Goal: Task Accomplishment & Management: Manage account settings

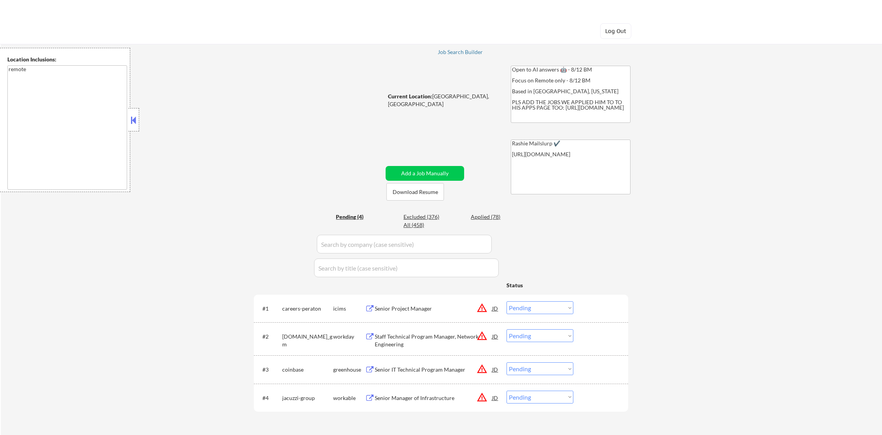
select select ""pending""
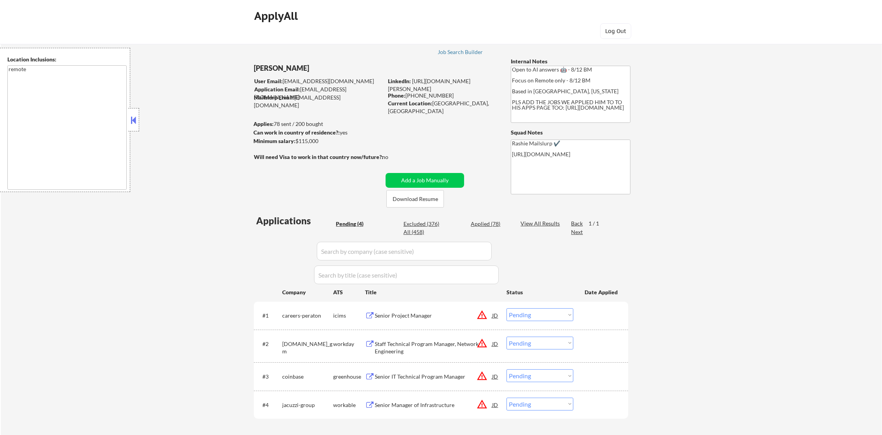
scroll to position [136, 0]
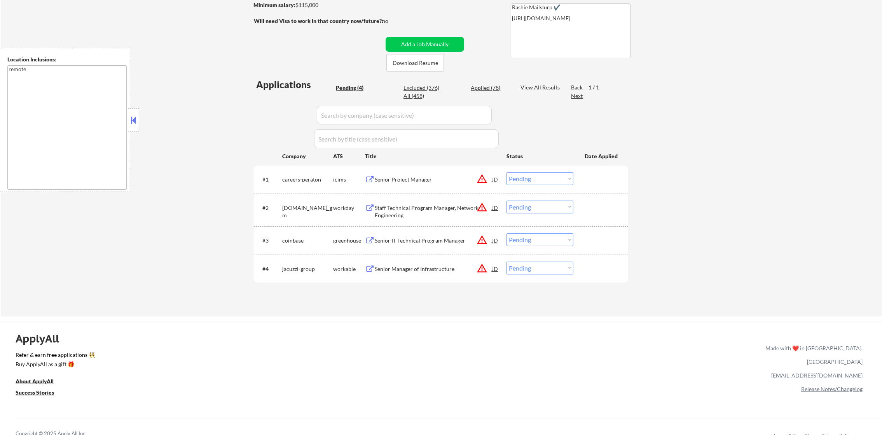
click at [428, 268] on div "Senior Manager of Infrastructure" at bounding box center [433, 269] width 117 height 8
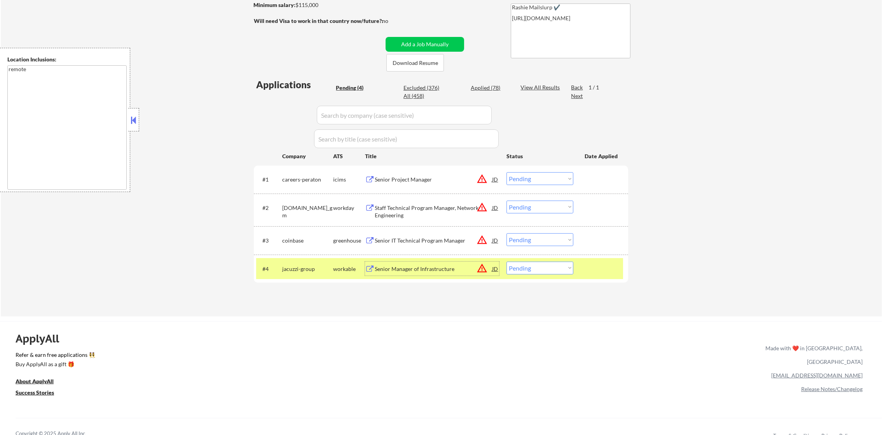
click at [451, 270] on div "Senior Manager of Infrastructure" at bounding box center [433, 269] width 117 height 8
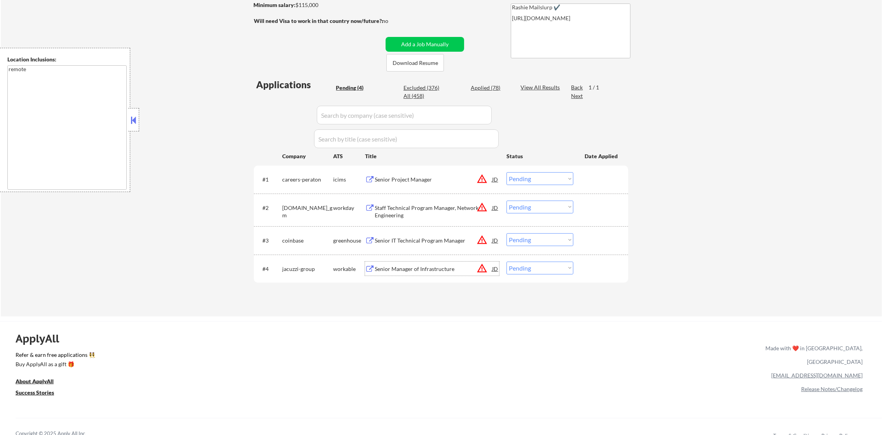
click at [430, 268] on div "Senior Manager of Infrastructure" at bounding box center [433, 269] width 117 height 8
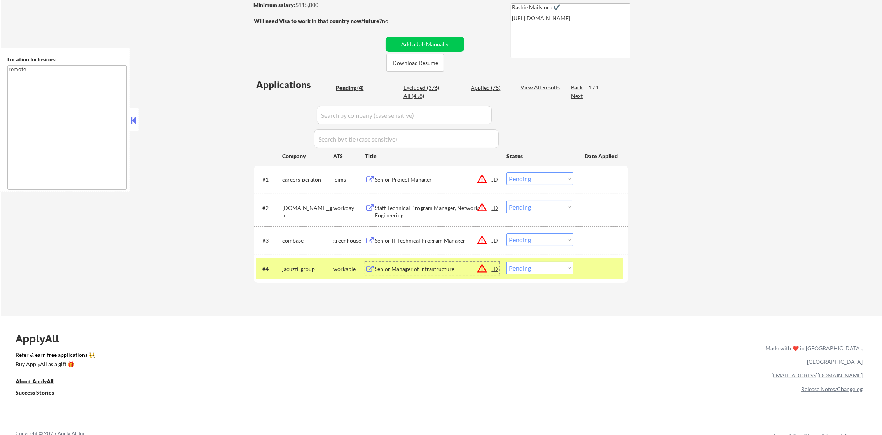
click at [515, 267] on select "Choose an option... Pending Applied Excluded (Questions) Excluded (Expired) Exc…" at bounding box center [540, 268] width 67 height 13
select select ""excluded__bad_match_""
click at [507, 262] on select "Choose an option... Pending Applied Excluded (Questions) Excluded (Expired) Exc…" at bounding box center [540, 268] width 67 height 13
click at [321, 272] on div "jacuzzi-group" at bounding box center [307, 269] width 51 height 8
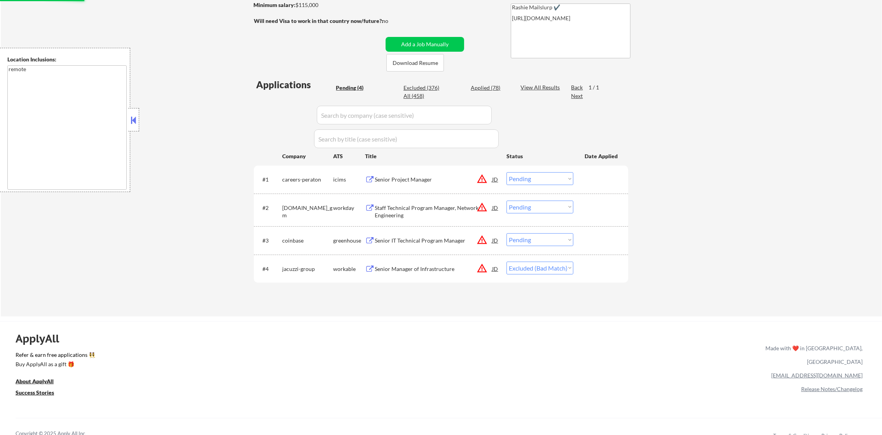
click at [419, 238] on div "Senior IT Technical Program Manager" at bounding box center [433, 241] width 117 height 8
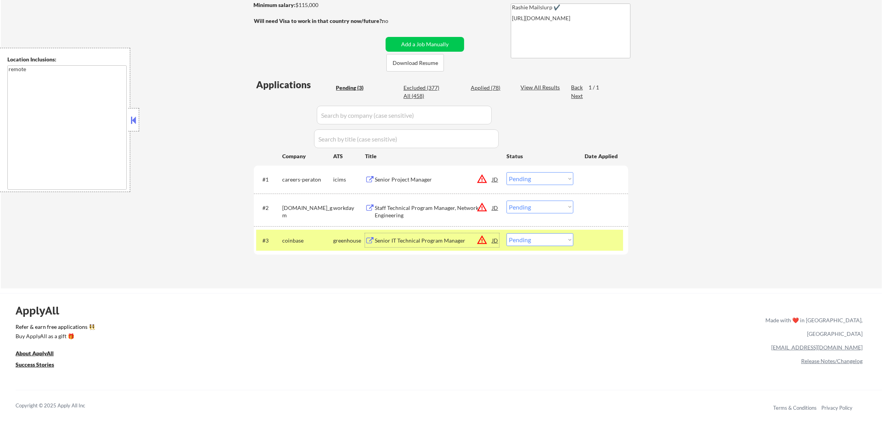
click at [521, 245] on select "Choose an option... Pending Applied Excluded (Questions) Excluded (Expired) Exc…" at bounding box center [540, 239] width 67 height 13
select select ""excluded__expired_""
click at [507, 233] on select "Choose an option... Pending Applied Excluded (Questions) Excluded (Expired) Exc…" at bounding box center [540, 239] width 67 height 13
click at [292, 245] on div "coinbase" at bounding box center [307, 240] width 51 height 14
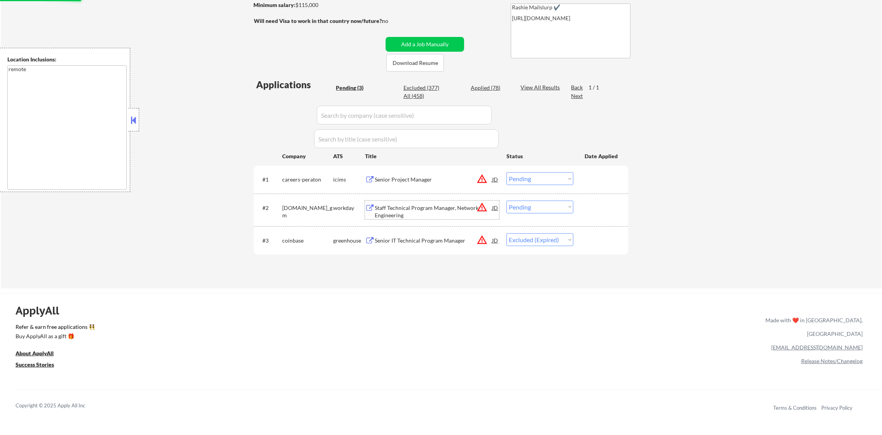
click at [395, 207] on div "Staff Technical Program Manager, Network Engineering" at bounding box center [433, 211] width 117 height 15
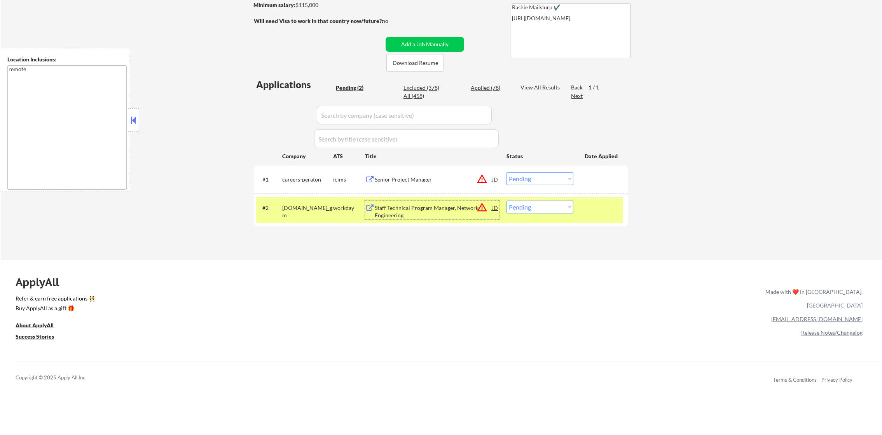
click at [555, 204] on select "Choose an option... Pending Applied Excluded (Questions) Excluded (Expired) Exc…" at bounding box center [540, 207] width 67 height 13
select select ""excluded__bad_match_""
click at [507, 201] on select "Choose an option... Pending Applied Excluded (Questions) Excluded (Expired) Exc…" at bounding box center [540, 207] width 67 height 13
click at [312, 205] on div "generalmotors.wd5.careers_gm" at bounding box center [307, 211] width 51 height 15
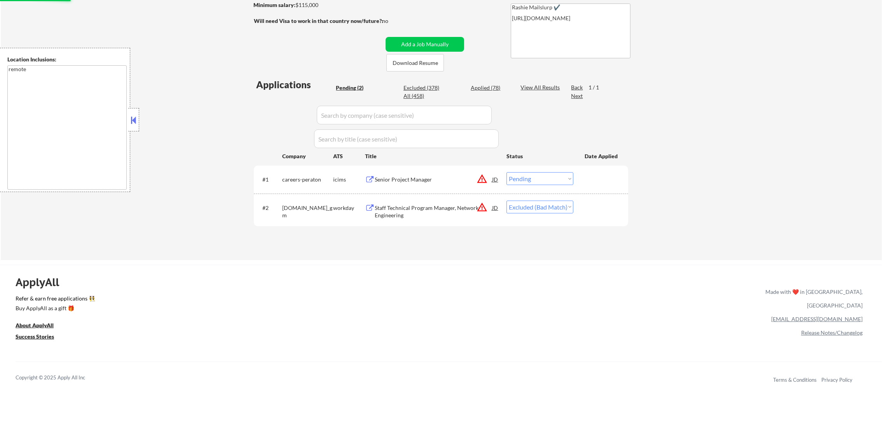
click at [396, 185] on div "Senior Project Manager" at bounding box center [433, 179] width 117 height 14
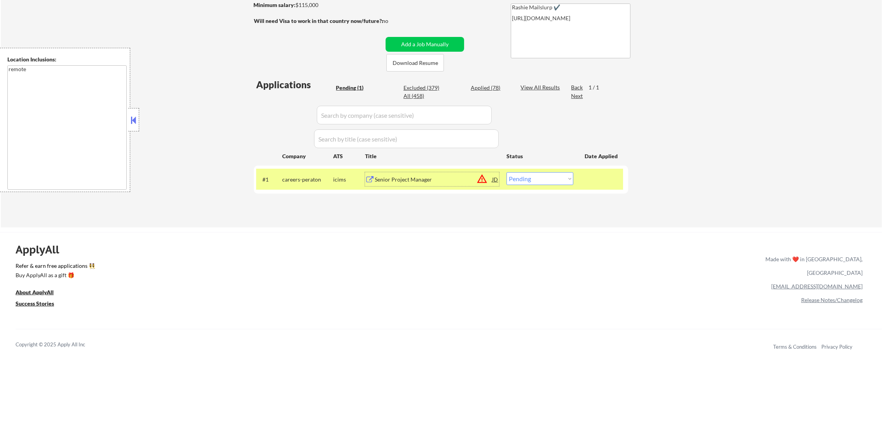
click at [523, 177] on select "Choose an option... Pending Applied Excluded (Questions) Excluded (Expired) Exc…" at bounding box center [540, 178] width 67 height 13
select select ""excluded__expired_""
click at [507, 172] on select "Choose an option... Pending Applied Excluded (Questions) Excluded (Expired) Exc…" at bounding box center [540, 178] width 67 height 13
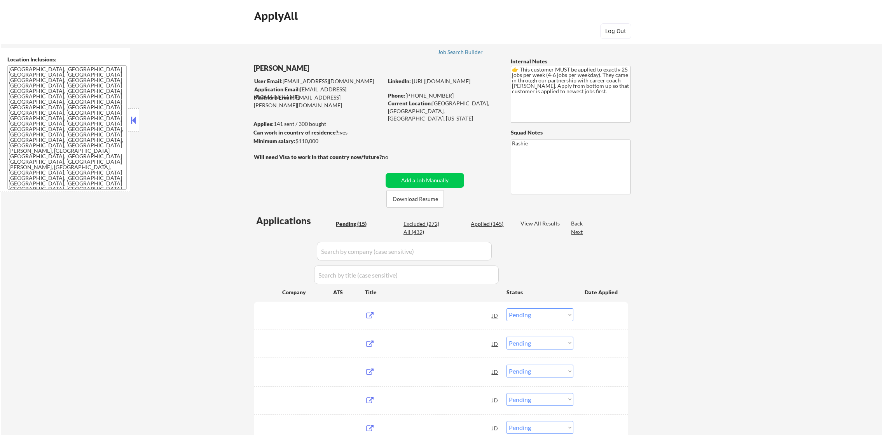
select select ""pending""
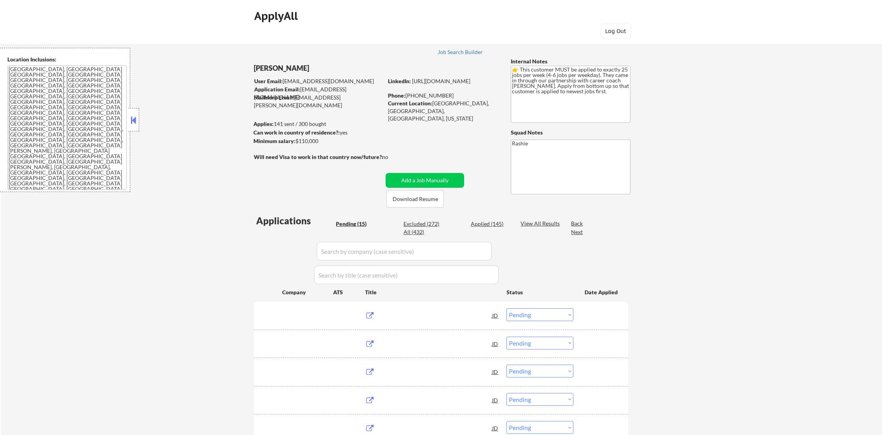
select select ""pending""
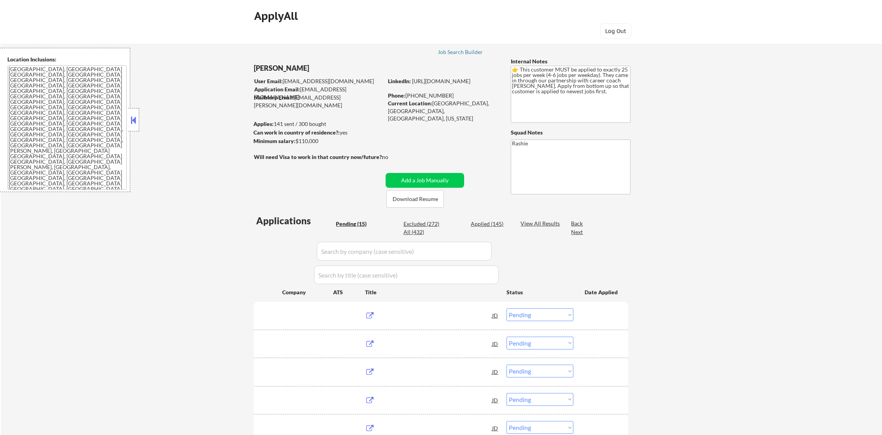
select select ""pending""
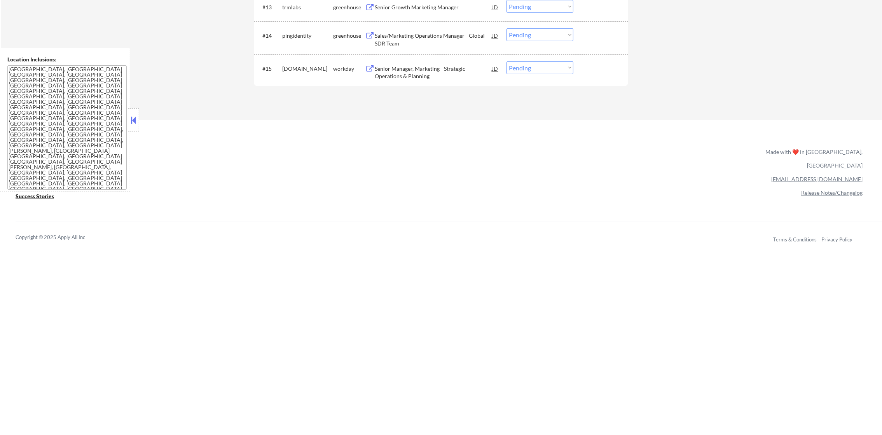
scroll to position [661, 0]
click at [406, 37] on div "Sales/Marketing Operations Manager - Global SDR Team" at bounding box center [433, 34] width 117 height 15
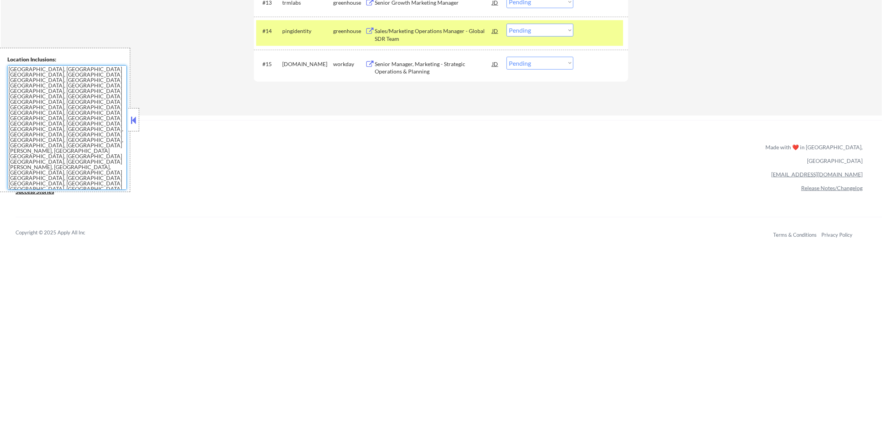
drag, startPoint x: 95, startPoint y: 150, endPoint x: -2, endPoint y: 24, distance: 158.9
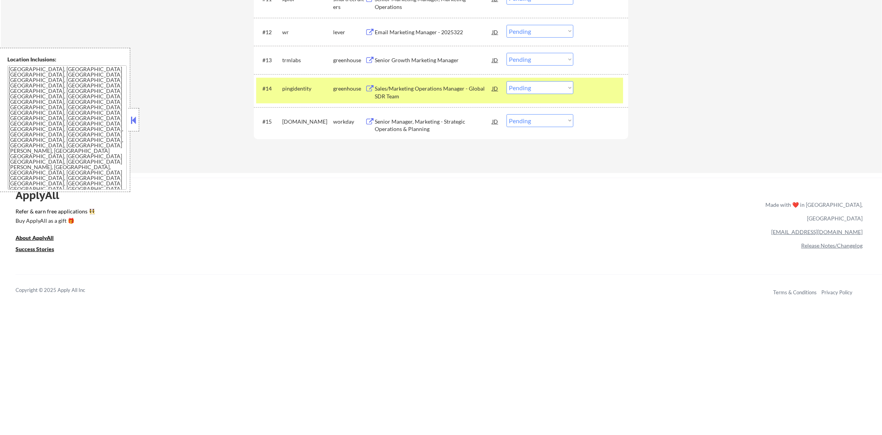
scroll to position [597, 0]
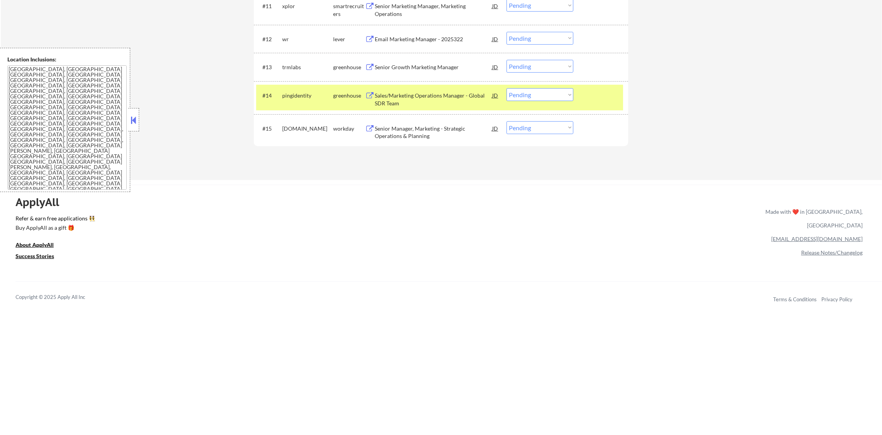
click at [277, 102] on div "#14 pingidentity greenhouse Sales/Marketing Operations Manager - Global SDR Tea…" at bounding box center [439, 98] width 367 height 26
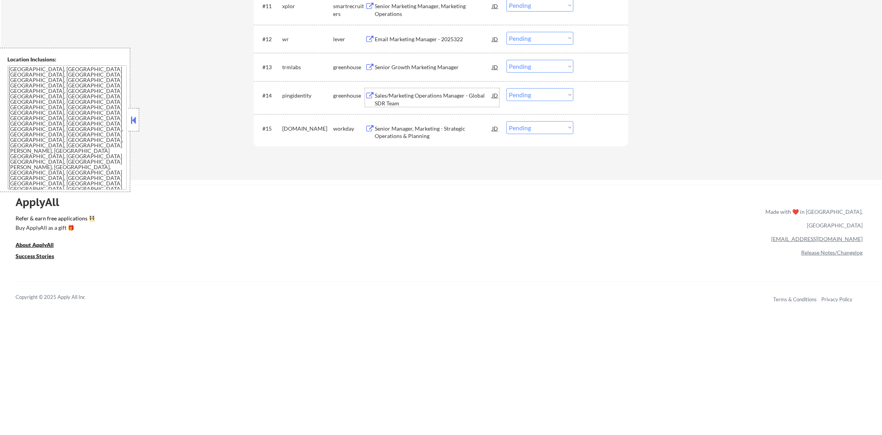
click at [394, 99] on div "Sales/Marketing Operations Manager - Global SDR Team" at bounding box center [433, 99] width 117 height 15
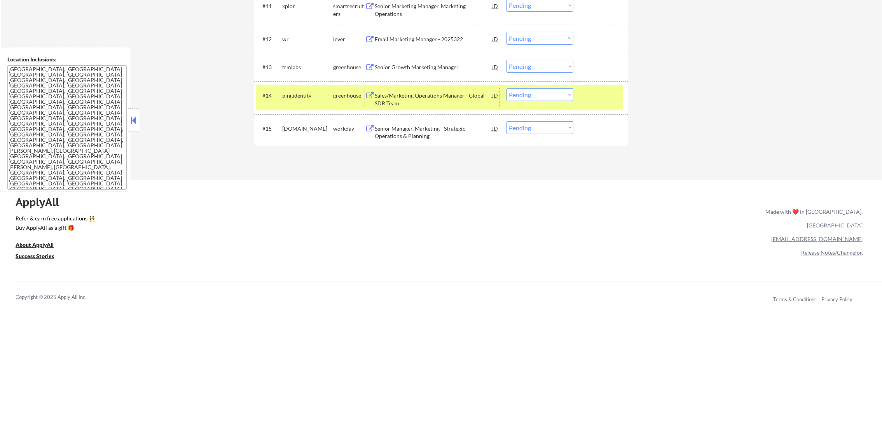
click at [538, 98] on select "Choose an option... Pending Applied Excluded (Questions) Excluded (Expired) Exc…" at bounding box center [540, 94] width 67 height 13
click at [507, 88] on select "Choose an option... Pending Applied Excluded (Questions) Excluded (Expired) Exc…" at bounding box center [540, 94] width 67 height 13
click at [291, 93] on div "pingidentity" at bounding box center [307, 96] width 51 height 8
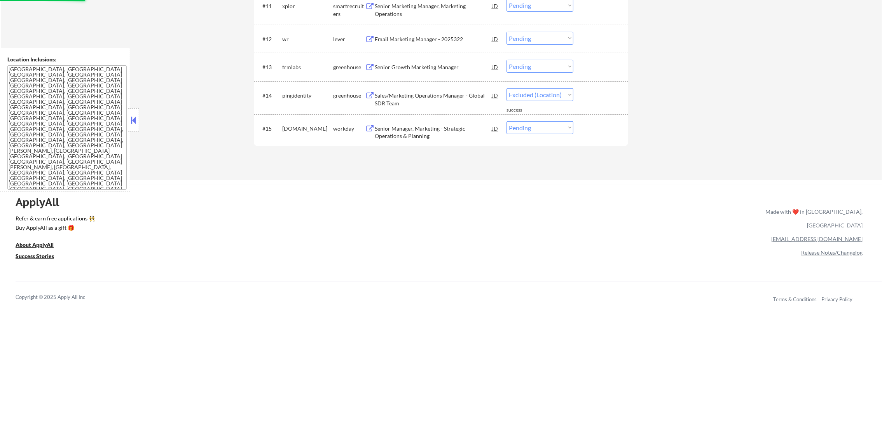
select select ""pending""
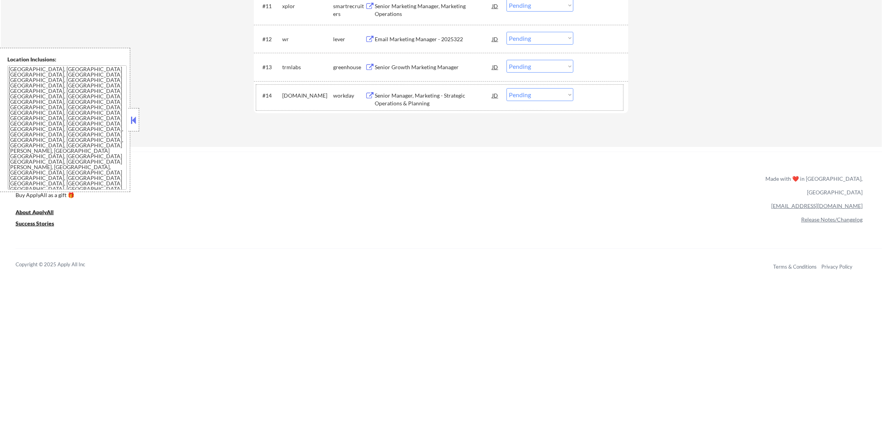
click at [429, 63] on div "Senior Growth Marketing Manager" at bounding box center [433, 67] width 117 height 8
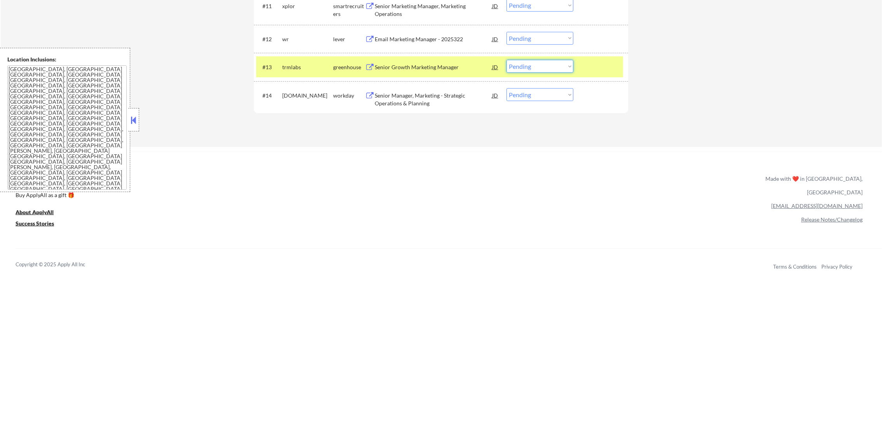
click at [516, 60] on select "Choose an option... Pending Applied Excluded (Questions) Excluded (Expired) Exc…" at bounding box center [540, 66] width 67 height 13
click at [507, 60] on select "Choose an option... Pending Applied Excluded (Questions) Excluded (Expired) Exc…" at bounding box center [540, 66] width 67 height 13
click at [258, 54] on div "#13 trmlabs greenhouse Senior Growth Marketing Manager JD Choose an option... P…" at bounding box center [441, 67] width 375 height 28
click at [316, 64] on div "trmlabs" at bounding box center [307, 67] width 51 height 8
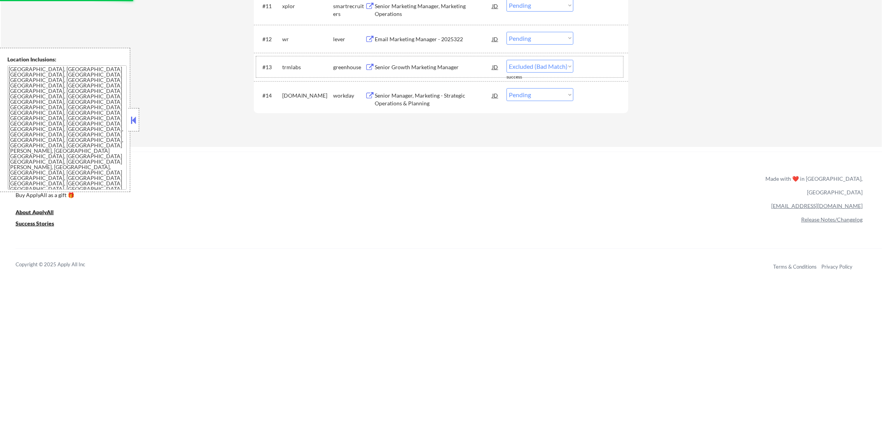
select select ""pending""
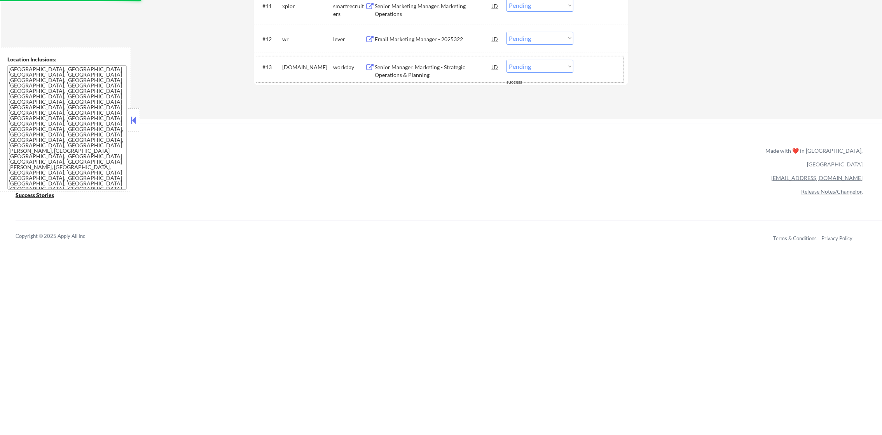
click at [428, 36] on div "Email Marketing Manager - 2025322" at bounding box center [433, 39] width 117 height 8
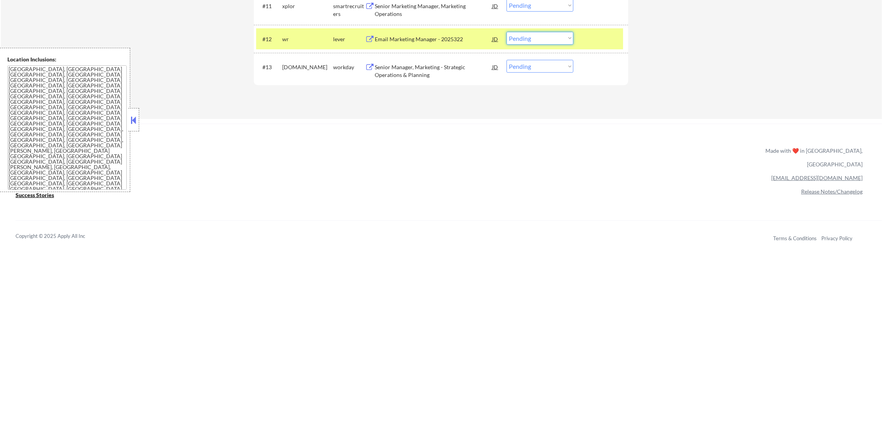
click at [512, 36] on select "Choose an option... Pending Applied Excluded (Questions) Excluded (Expired) Exc…" at bounding box center [540, 38] width 67 height 13
click at [507, 32] on select "Choose an option... Pending Applied Excluded (Questions) Excluded (Expired) Exc…" at bounding box center [540, 38] width 67 height 13
click at [310, 45] on div "wr" at bounding box center [307, 39] width 51 height 14
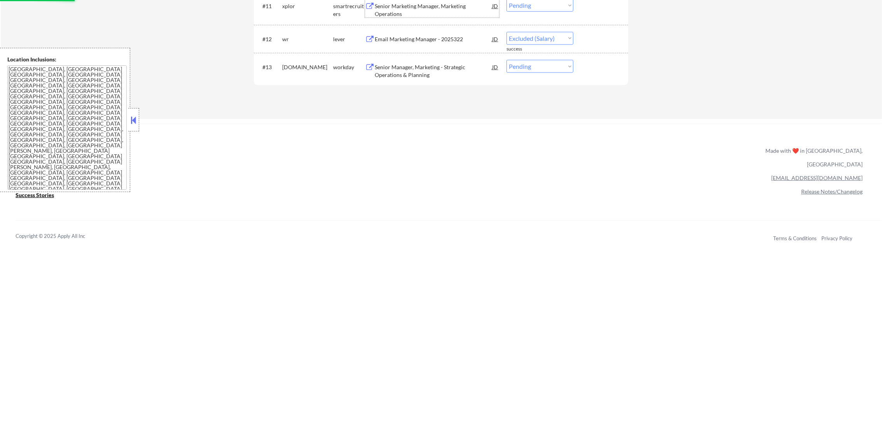
click at [433, 5] on div "Senior Marketing Manager, Marketing Operations" at bounding box center [433, 9] width 117 height 15
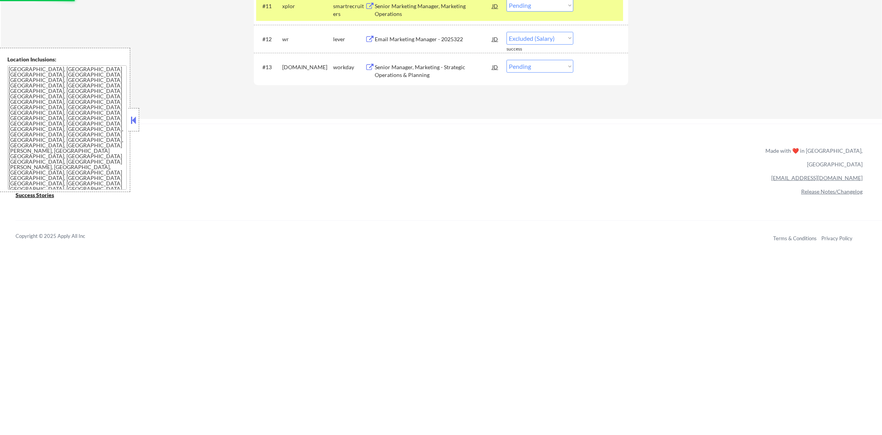
select select ""pending""
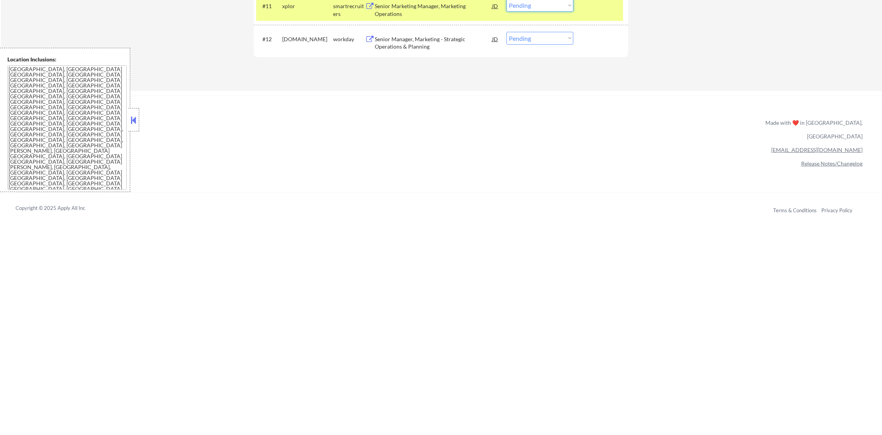
click at [547, 10] on select "Choose an option... Pending Applied Excluded (Questions) Excluded (Expired) Exc…" at bounding box center [540, 5] width 67 height 13
click at [507, 0] on select "Choose an option... Pending Applied Excluded (Questions) Excluded (Expired) Exc…" at bounding box center [540, 6] width 67 height 13
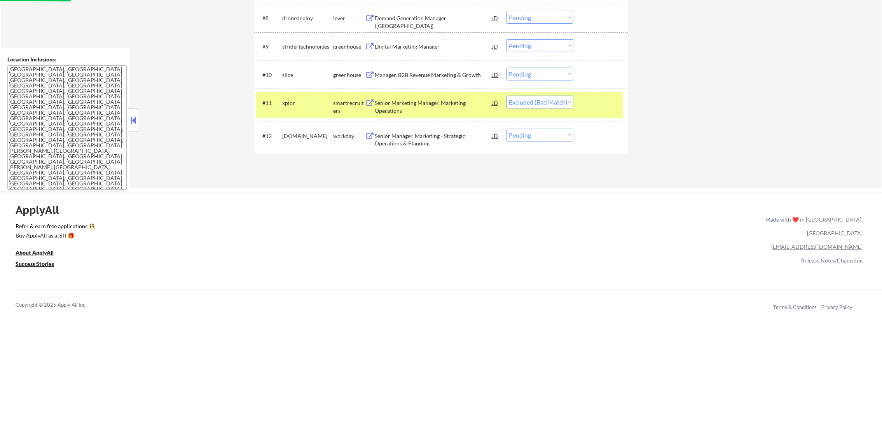
scroll to position [498, 0]
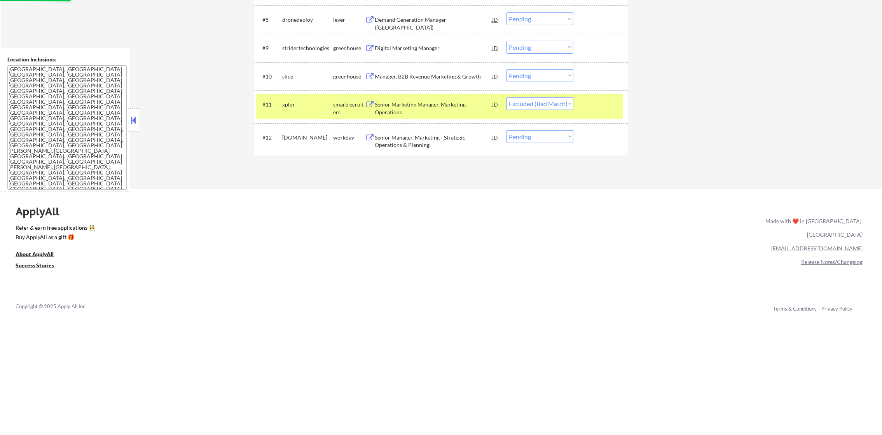
click at [323, 107] on div "xplor" at bounding box center [307, 105] width 51 height 8
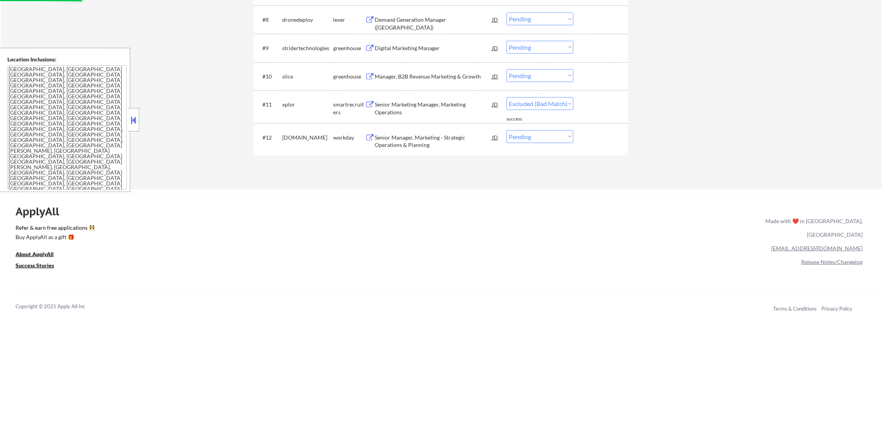
select select ""pending""
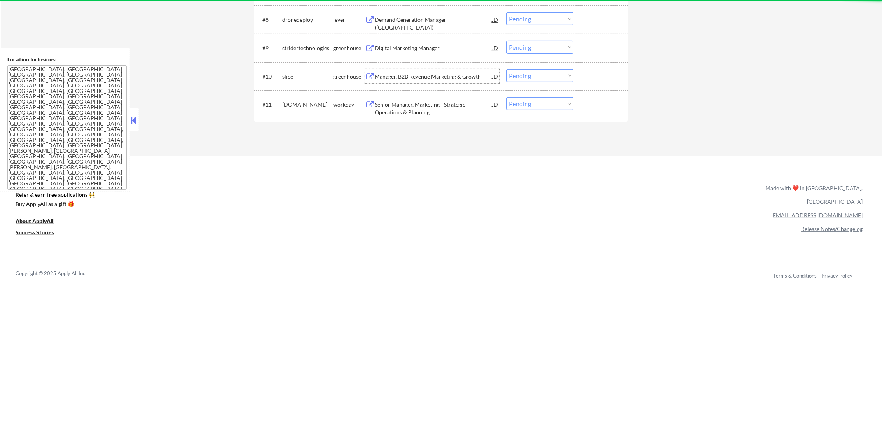
click at [430, 82] on div "Manager, B2B Revenue Marketing & Growth" at bounding box center [433, 76] width 117 height 14
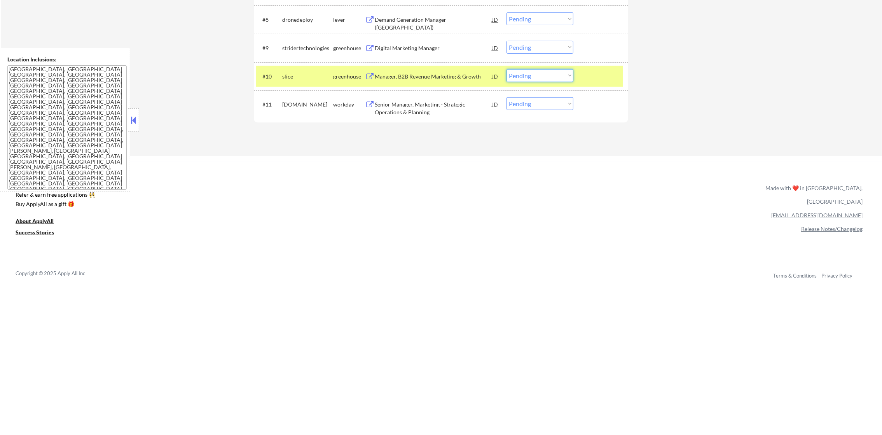
click at [535, 74] on select "Choose an option... Pending Applied Excluded (Questions) Excluded (Expired) Exc…" at bounding box center [540, 75] width 67 height 13
click at [507, 69] on select "Choose an option... Pending Applied Excluded (Questions) Excluded (Expired) Exc…" at bounding box center [540, 75] width 67 height 13
click at [297, 71] on div "slice" at bounding box center [307, 76] width 51 height 14
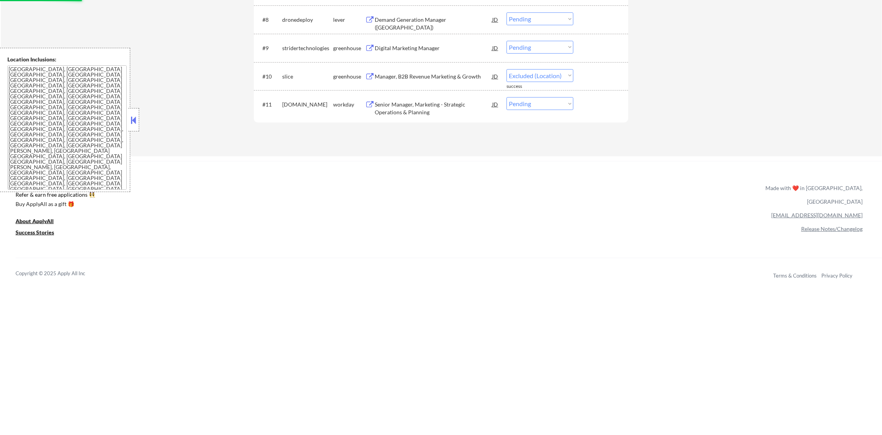
click at [416, 46] on div "Digital Marketing Manager" at bounding box center [433, 48] width 117 height 8
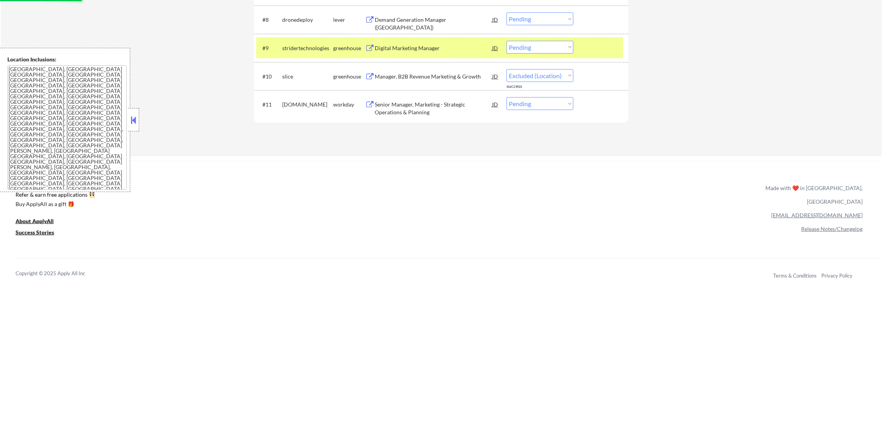
select select ""pending""
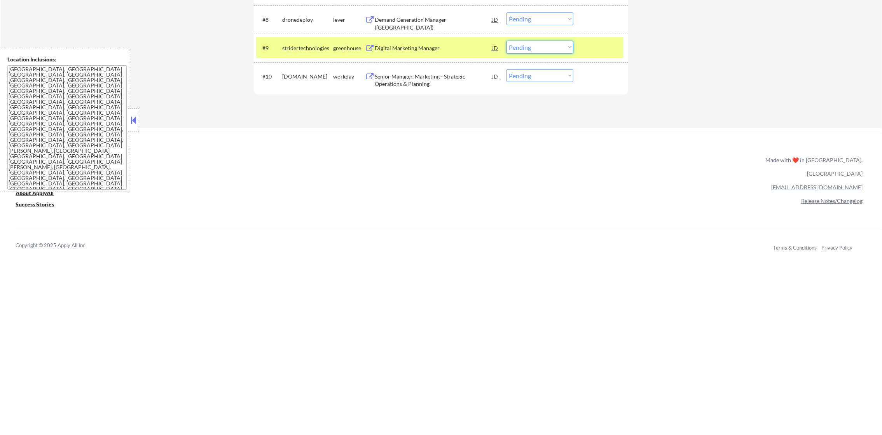
click at [527, 47] on select "Choose an option... Pending Applied Excluded (Questions) Excluded (Expired) Exc…" at bounding box center [540, 47] width 67 height 13
click at [507, 41] on select "Choose an option... Pending Applied Excluded (Questions) Excluded (Expired) Exc…" at bounding box center [540, 47] width 67 height 13
click at [318, 48] on div "stridertechnologies" at bounding box center [307, 48] width 51 height 8
select select ""pending""
